Goal: Task Accomplishment & Management: Manage account settings

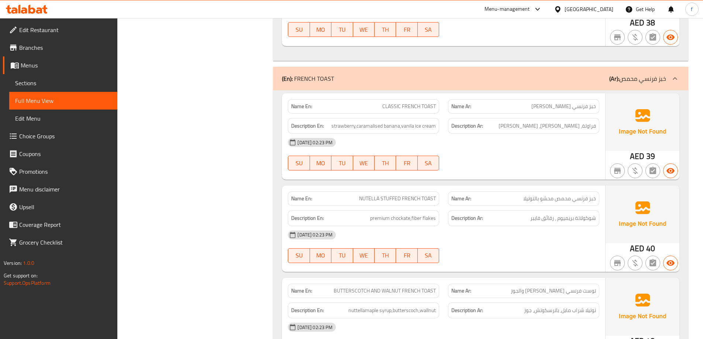
scroll to position [4376, 0]
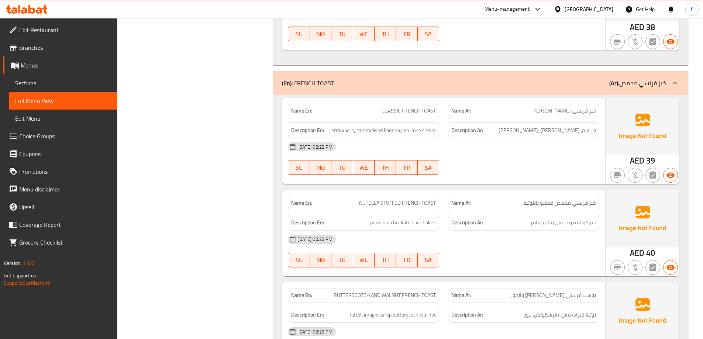
click at [67, 35] on link "Edit Restaurant" at bounding box center [60, 30] width 114 height 18
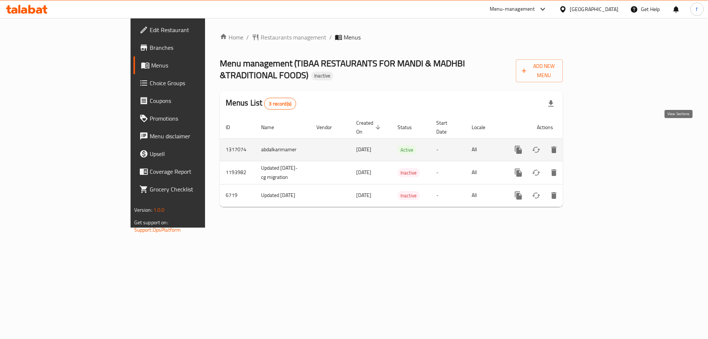
click at [580, 141] on link "enhanced table" at bounding box center [572, 150] width 18 height 18
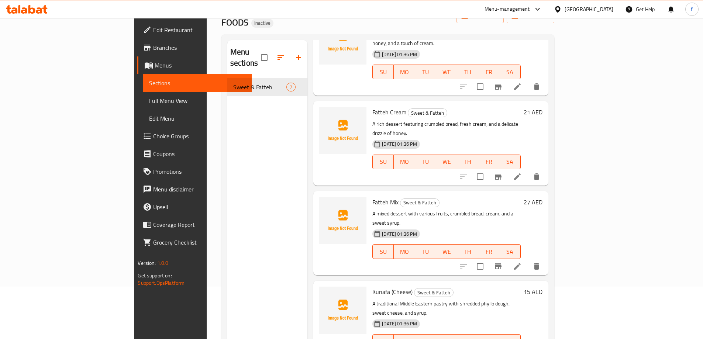
scroll to position [103, 0]
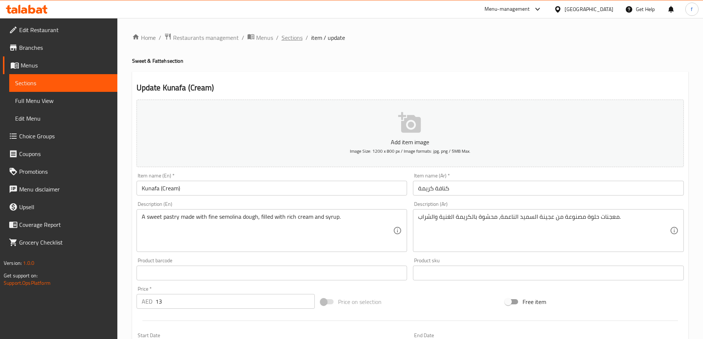
click at [291, 38] on span "Sections" at bounding box center [291, 37] width 21 height 9
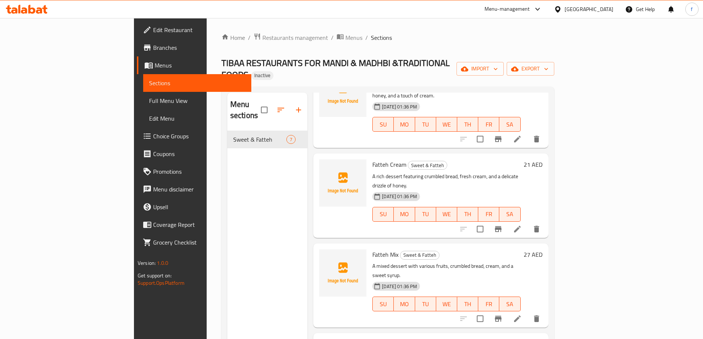
scroll to position [103, 0]
